Goal: Task Accomplishment & Management: Complete application form

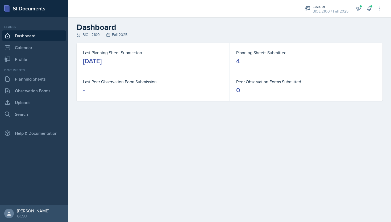
click at [180, 47] on div "Last Planning Sheet Submission [DATE]" at bounding box center [153, 57] width 153 height 29
click at [34, 77] on link "Planning Sheets" at bounding box center [34, 78] width 64 height 11
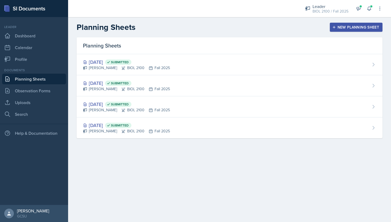
click at [358, 25] on div "New Planning Sheet" at bounding box center [357, 27] width 46 height 4
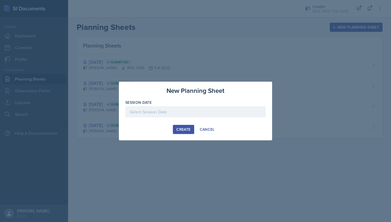
click at [177, 112] on div at bounding box center [195, 111] width 141 height 11
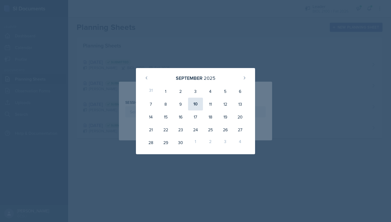
click at [196, 106] on div "10" at bounding box center [195, 103] width 15 height 13
type input "[DATE]"
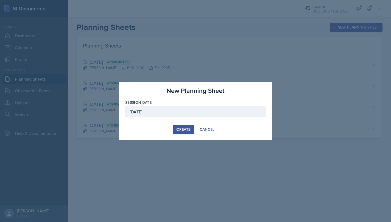
click at [180, 136] on div "New Planning Sheet Session Date [DATE] [DATE] 31 1 2 3 4 5 6 7 8 9 10 11 12 13 …" at bounding box center [195, 110] width 153 height 59
click at [182, 130] on div "Create" at bounding box center [184, 129] width 14 height 4
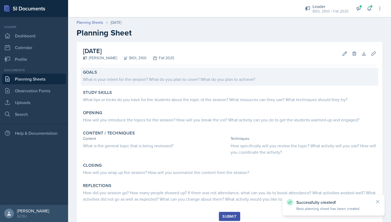
click at [145, 84] on div "Goals What is your intent for the session? What do you plan to cover? What do y…" at bounding box center [230, 76] width 298 height 18
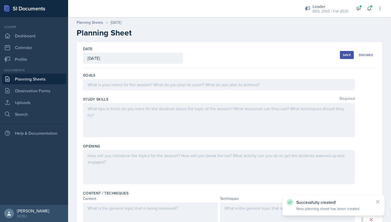
click at [145, 84] on div at bounding box center [219, 84] width 272 height 11
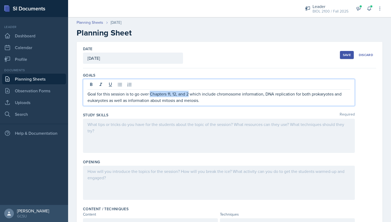
drag, startPoint x: 190, startPoint y: 94, endPoint x: 152, endPoint y: 95, distance: 38.6
click at [152, 95] on p "Goal for this session is to go over Chapters 11, 12, and 2 which include chromo…" at bounding box center [219, 97] width 263 height 13
click at [108, 102] on p "Goal for this session is to go over all chapters for the test which include chr…" at bounding box center [219, 97] width 263 height 13
click at [263, 100] on p "Goal for this session is to go over all chapters for the test which include chr…" at bounding box center [219, 97] width 263 height 13
click at [244, 123] on div at bounding box center [219, 135] width 272 height 34
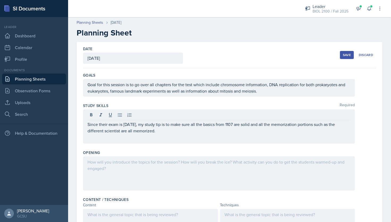
click at [177, 169] on div at bounding box center [219, 173] width 272 height 34
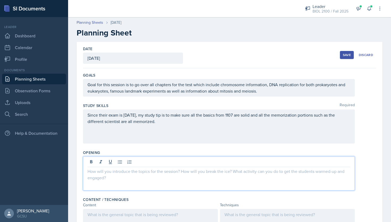
click at [174, 173] on p at bounding box center [219, 171] width 263 height 6
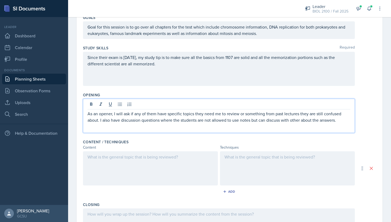
click at [187, 169] on div at bounding box center [150, 168] width 135 height 34
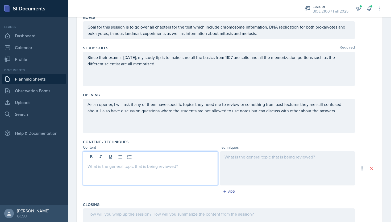
scroll to position [67, 0]
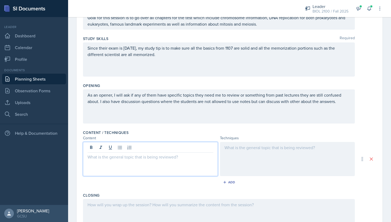
click at [141, 162] on div at bounding box center [150, 159] width 135 height 34
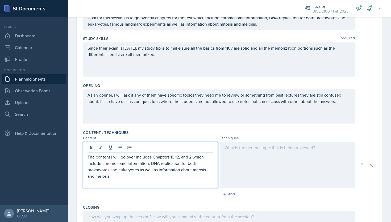
click at [152, 158] on p "The content I will go over includes Chapters 11, 12, and 2 which include chromo…" at bounding box center [151, 166] width 126 height 26
click at [170, 158] on p "The content I will go over includes Chapters 11, 12, and 2 which include chromo…" at bounding box center [151, 166] width 126 height 26
click at [140, 171] on p "The content I will go over includes Chapters 1, 10, 11, 12, and 2 which include…" at bounding box center [151, 166] width 126 height 26
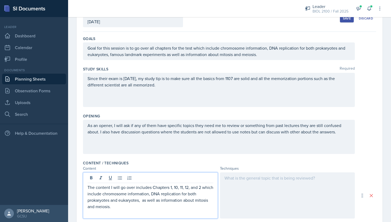
scroll to position [46, 0]
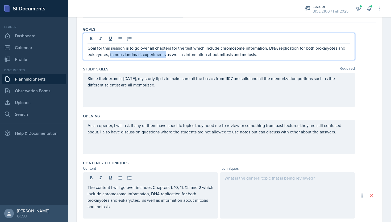
drag, startPoint x: 111, startPoint y: 54, endPoint x: 167, endPoint y: 57, distance: 56.5
click at [167, 57] on p "Goal for this session is to go over all chapters for the test which include chr…" at bounding box center [219, 51] width 263 height 13
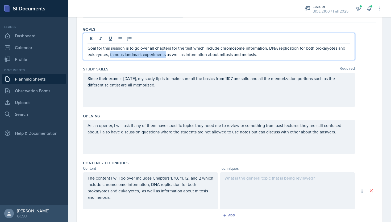
copy p "famous landmark experiments"
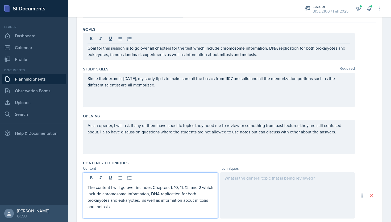
click at [141, 192] on p "The content I will go over includes Chapters 1, 10, 11, 12, and 2 which include…" at bounding box center [151, 197] width 126 height 26
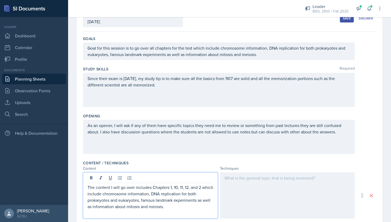
click at [181, 208] on p "The content I will go over includes Chapters 1, 10, 11, 12, and 2 which include…" at bounding box center [151, 197] width 126 height 26
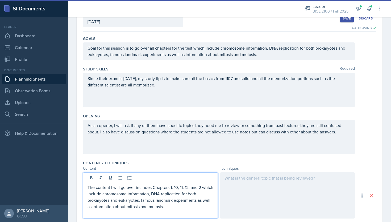
click at [269, 184] on div at bounding box center [287, 195] width 135 height 46
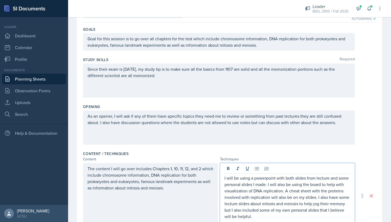
scroll to position [69, 0]
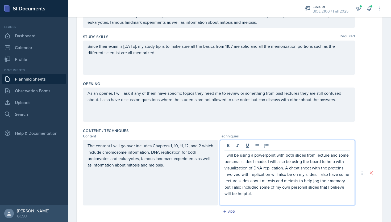
click at [274, 194] on p "I will be using a powerpoint with both slides from lecture and some personal sl…" at bounding box center [288, 174] width 126 height 45
click at [285, 168] on p "I will be using a powerpoint with both slides from lecture and some personal sl…" at bounding box center [288, 174] width 126 height 45
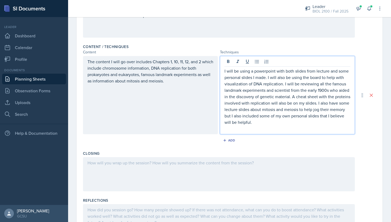
click at [225, 173] on div at bounding box center [219, 174] width 272 height 34
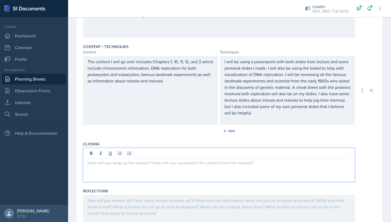
scroll to position [162, 0]
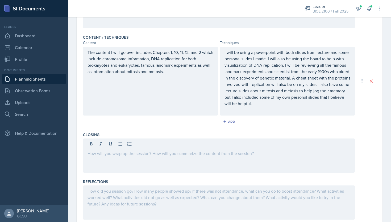
click at [174, 165] on div at bounding box center [219, 155] width 272 height 34
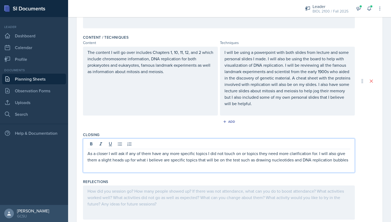
click at [303, 162] on p "As a closer I will ask if any of them have any more specific topics I did not t…" at bounding box center [219, 156] width 263 height 13
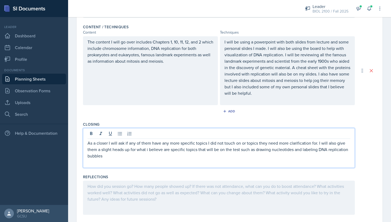
scroll to position [176, 0]
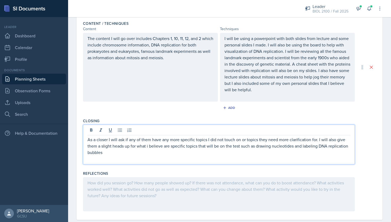
click at [231, 155] on p at bounding box center [219, 158] width 263 height 6
click at [230, 152] on p "As a closer I will ask if any of them have any more specific topics I did not t…" at bounding box center [219, 145] width 263 height 19
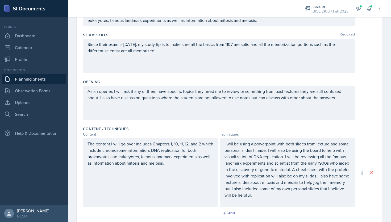
scroll to position [0, 0]
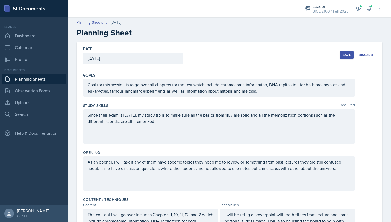
click at [346, 51] on div "Save Discard" at bounding box center [358, 55] width 36 height 12
click at [346, 52] on button "Save" at bounding box center [347, 55] width 14 height 8
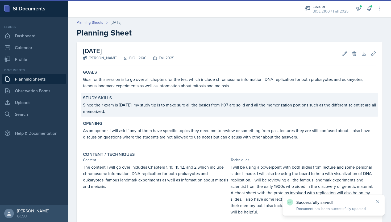
scroll to position [99, 0]
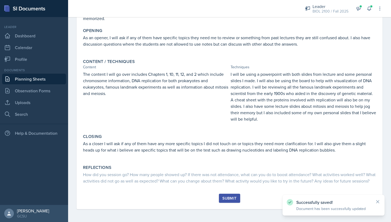
click at [235, 198] on div "Submit" at bounding box center [230, 198] width 14 height 4
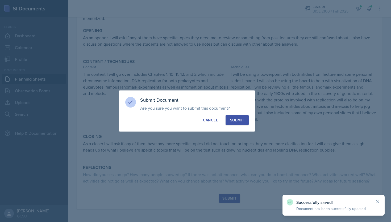
click at [237, 122] on div "Submit" at bounding box center [237, 119] width 14 height 5
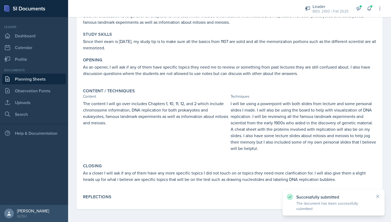
scroll to position [63, 0]
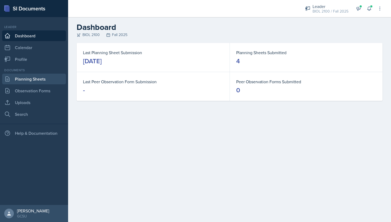
click at [34, 77] on link "Planning Sheets" at bounding box center [34, 78] width 64 height 11
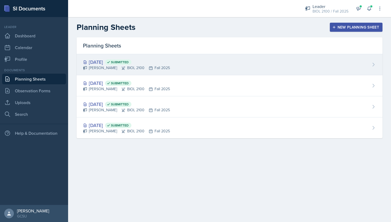
click at [108, 69] on div "Nathan Choi BIOL 2100 Fall 2025" at bounding box center [126, 68] width 87 height 6
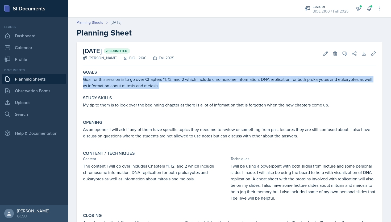
drag, startPoint x: 166, startPoint y: 85, endPoint x: 79, endPoint y: 80, distance: 87.5
click at [79, 80] on div "September 8th, 2025 Submitted Nathan Choi BIOL 2100 Fall 2025 Edit Delete View …" at bounding box center [230, 151] width 306 height 218
copy p "Goal for this session is to go over Chapters 11, 12, and 2 which include chromo…"
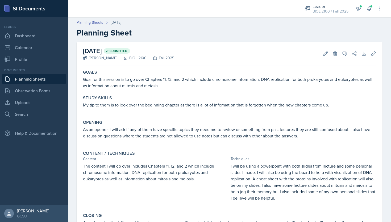
click at [160, 107] on p "My tip to them is to look over the beginning chapter as there is a lot of infor…" at bounding box center [229, 104] width 293 height 6
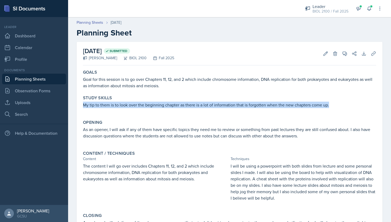
click at [160, 107] on p "My tip to them is to look over the beginning chapter as there is a lot of infor…" at bounding box center [229, 104] width 293 height 6
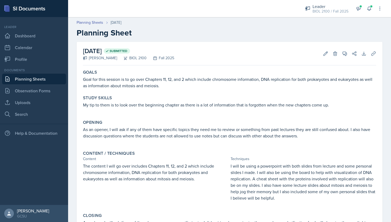
click at [174, 133] on p "As an opener, I will ask if any of them have specific topics they need me to re…" at bounding box center [229, 132] width 293 height 13
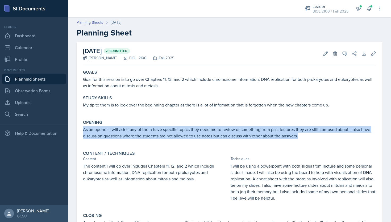
click at [174, 133] on p "As an opener, I will ask if any of them have specific topics they need me to re…" at bounding box center [229, 132] width 293 height 13
copy p "As an opener, I will ask if any of them have specific topics they need me to re…"
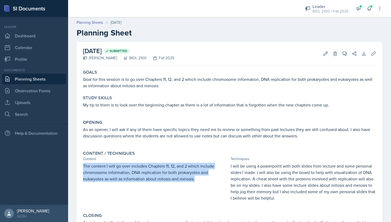
drag, startPoint x: 198, startPoint y: 181, endPoint x: 73, endPoint y: 166, distance: 125.0
click at [73, 166] on div "September 8th, 2025 Submitted Nathan Choi BIOL 2100 Fall 2025 Edit Delete View …" at bounding box center [229, 157] width 323 height 230
copy p "The content I will go over includes Chapters 11, 12, and 2 which include chromo…"
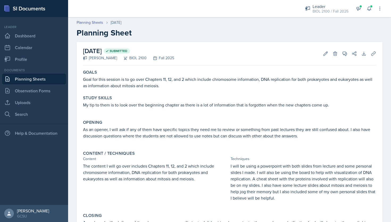
click at [271, 154] on div "Content / Techniques" at bounding box center [229, 152] width 293 height 5
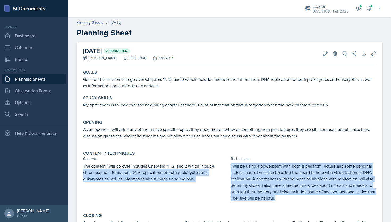
drag, startPoint x: 279, startPoint y: 201, endPoint x: 229, endPoint y: 166, distance: 61.0
click at [229, 166] on div "The content I will go over includes Chapters 11, 12, and 2 which include chromo…" at bounding box center [229, 184] width 293 height 44
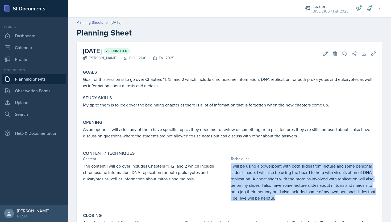
drag, startPoint x: 230, startPoint y: 166, endPoint x: 278, endPoint y: 198, distance: 57.8
click at [278, 198] on div "The content I will go over includes Chapters 11, 12, and 2 which include chromo…" at bounding box center [229, 184] width 293 height 44
copy p "I will be using a powerpoint with both slides from lecture and some personal sl…"
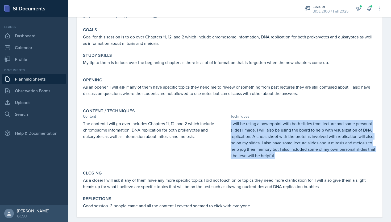
scroll to position [51, 0]
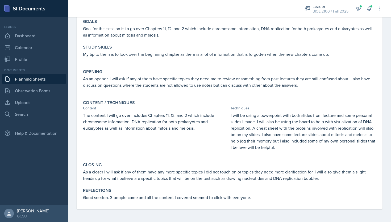
click at [170, 179] on p "As a closer I will ask if any of them have any more specific topics I did not t…" at bounding box center [229, 174] width 293 height 13
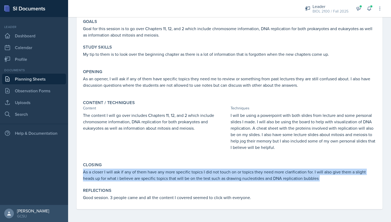
click at [170, 179] on p "As a closer I will ask if any of them have any more specific topics I did not t…" at bounding box center [229, 174] width 293 height 13
copy div "As a closer I will ask if any of them have any more specific topics I did not t…"
